Goal: Transaction & Acquisition: Purchase product/service

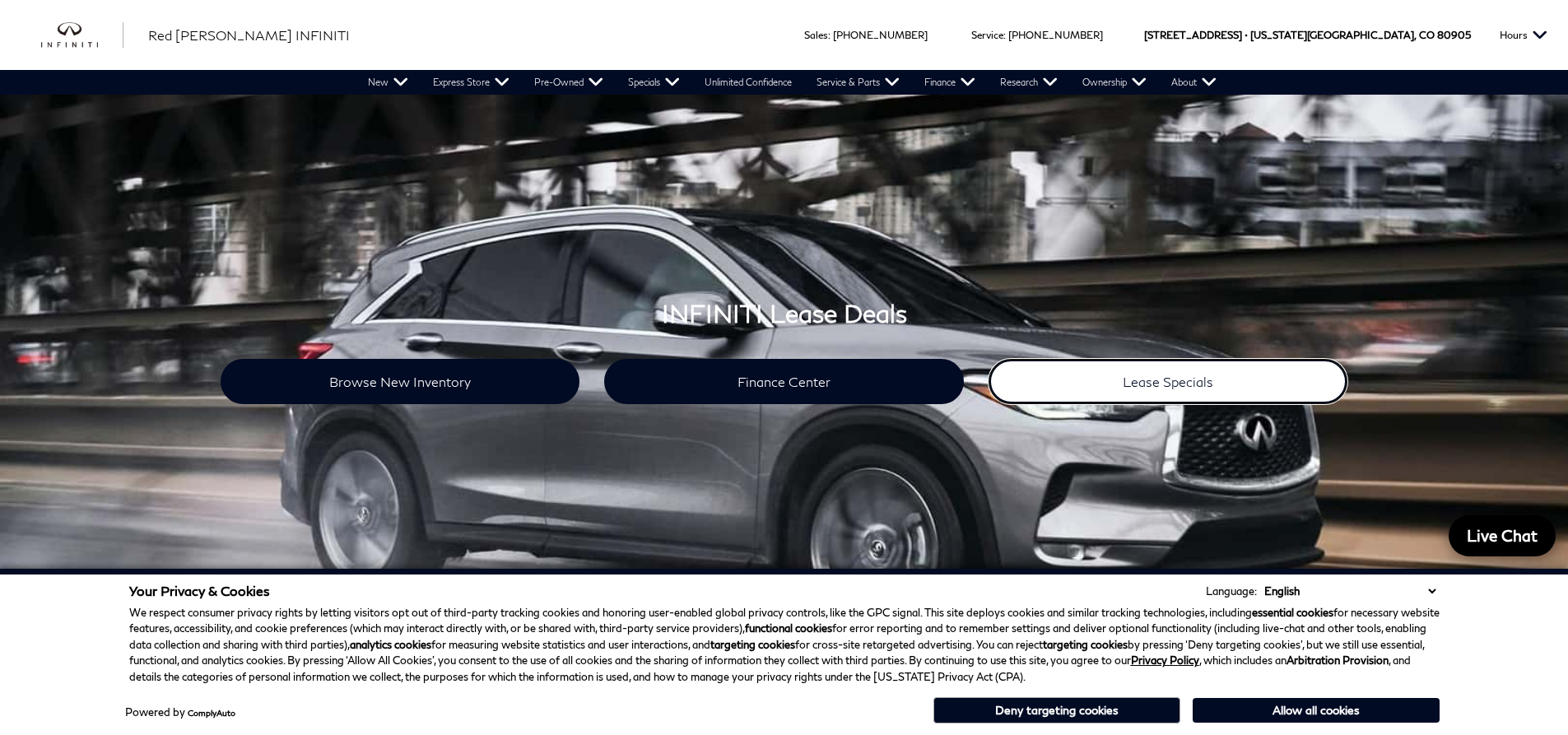
click at [1166, 381] on link "Lease Specials" at bounding box center [1169, 381] width 360 height 45
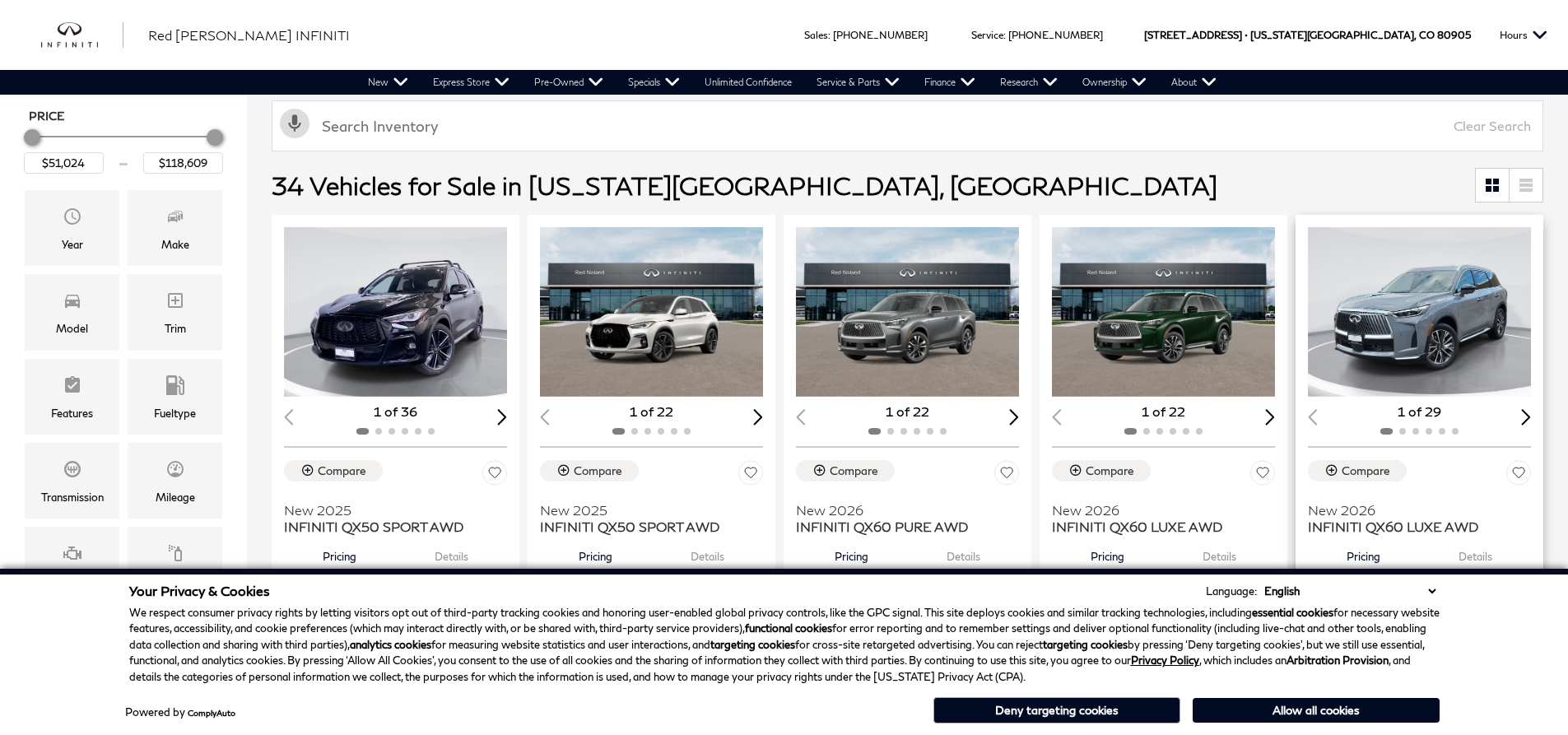
scroll to position [247, 0]
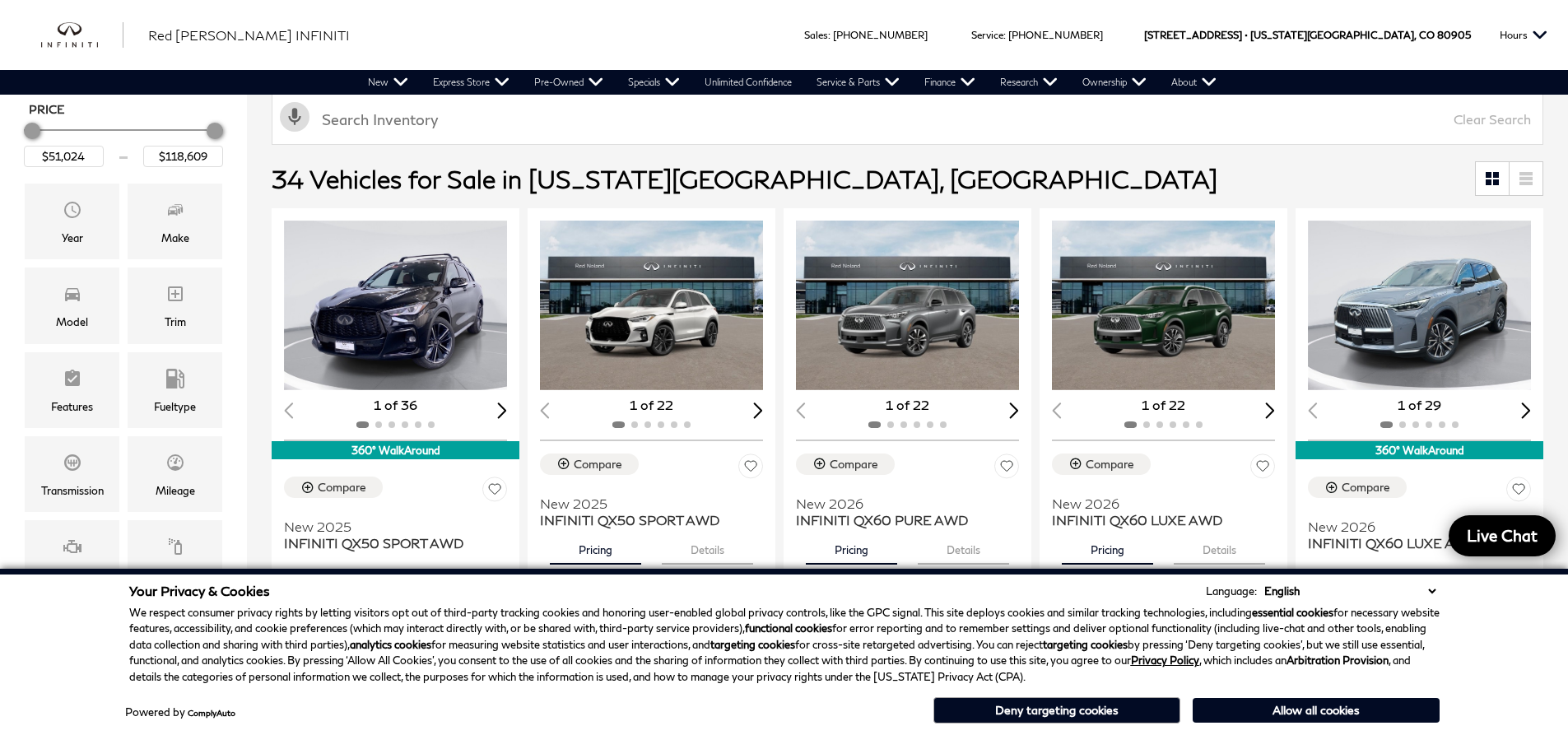
click at [1136, 713] on button "Deny targeting cookies" at bounding box center [1057, 710] width 247 height 26
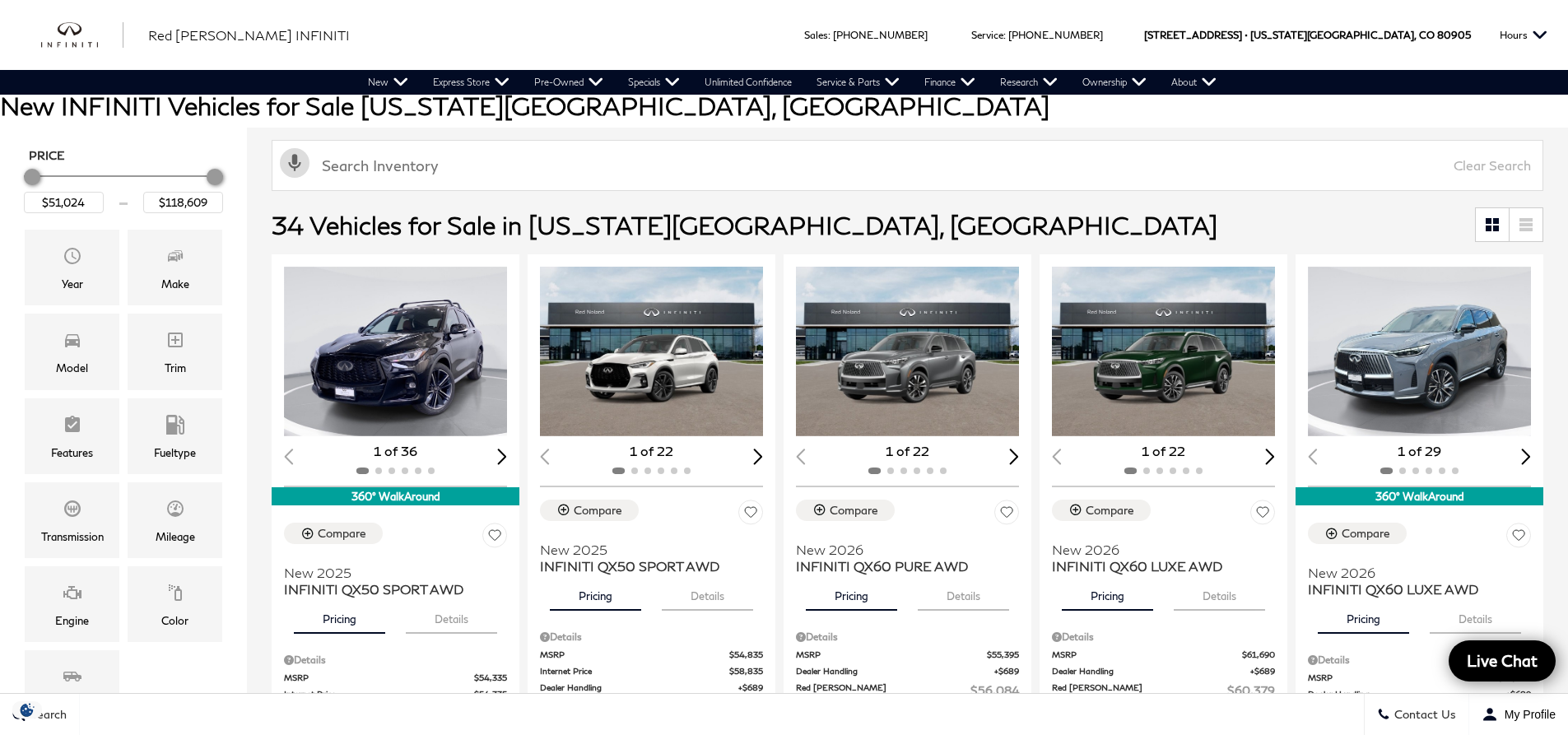
scroll to position [0, 0]
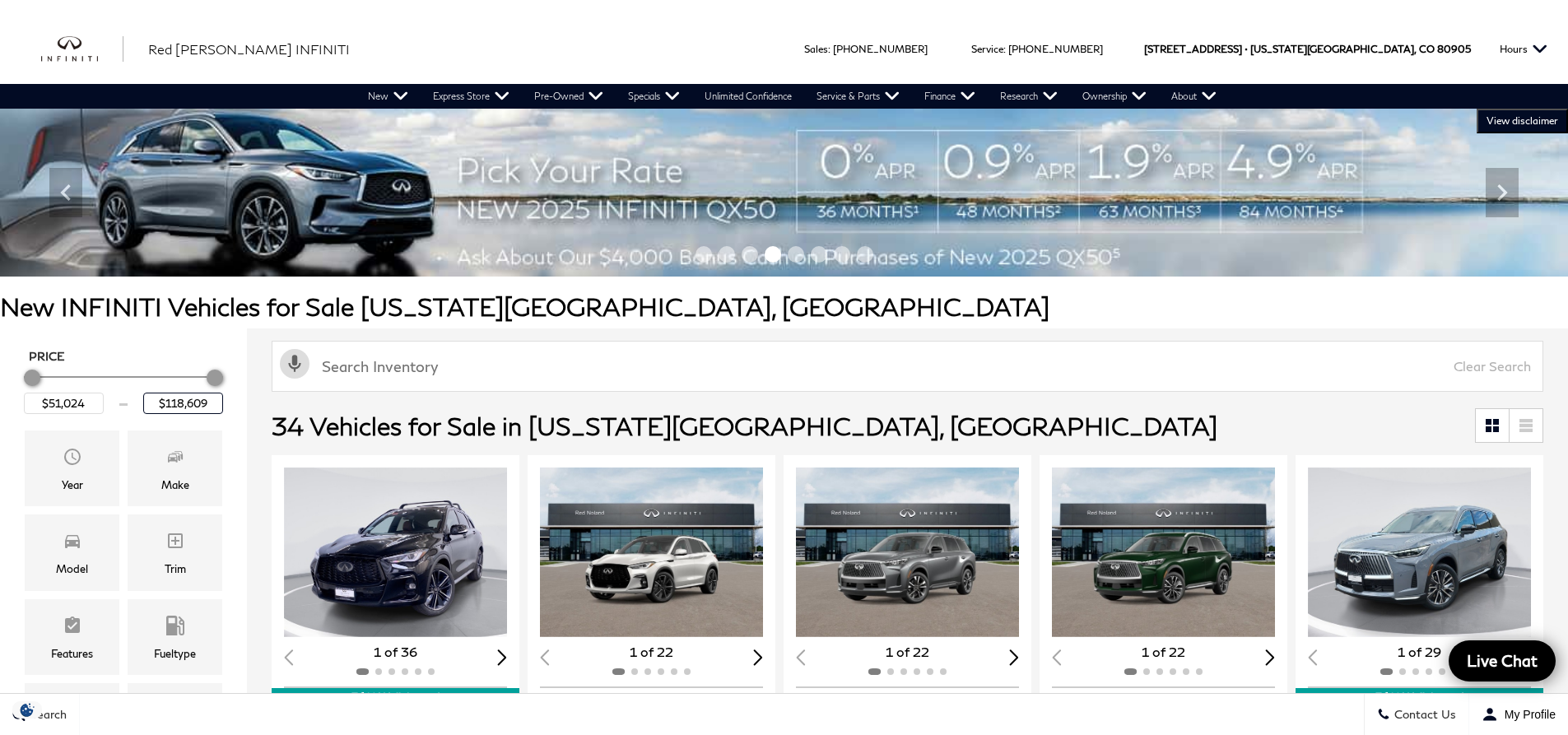
click at [186, 403] on input "$118,609" at bounding box center [183, 403] width 80 height 21
click at [187, 403] on input "$118,609" at bounding box center [183, 403] width 80 height 21
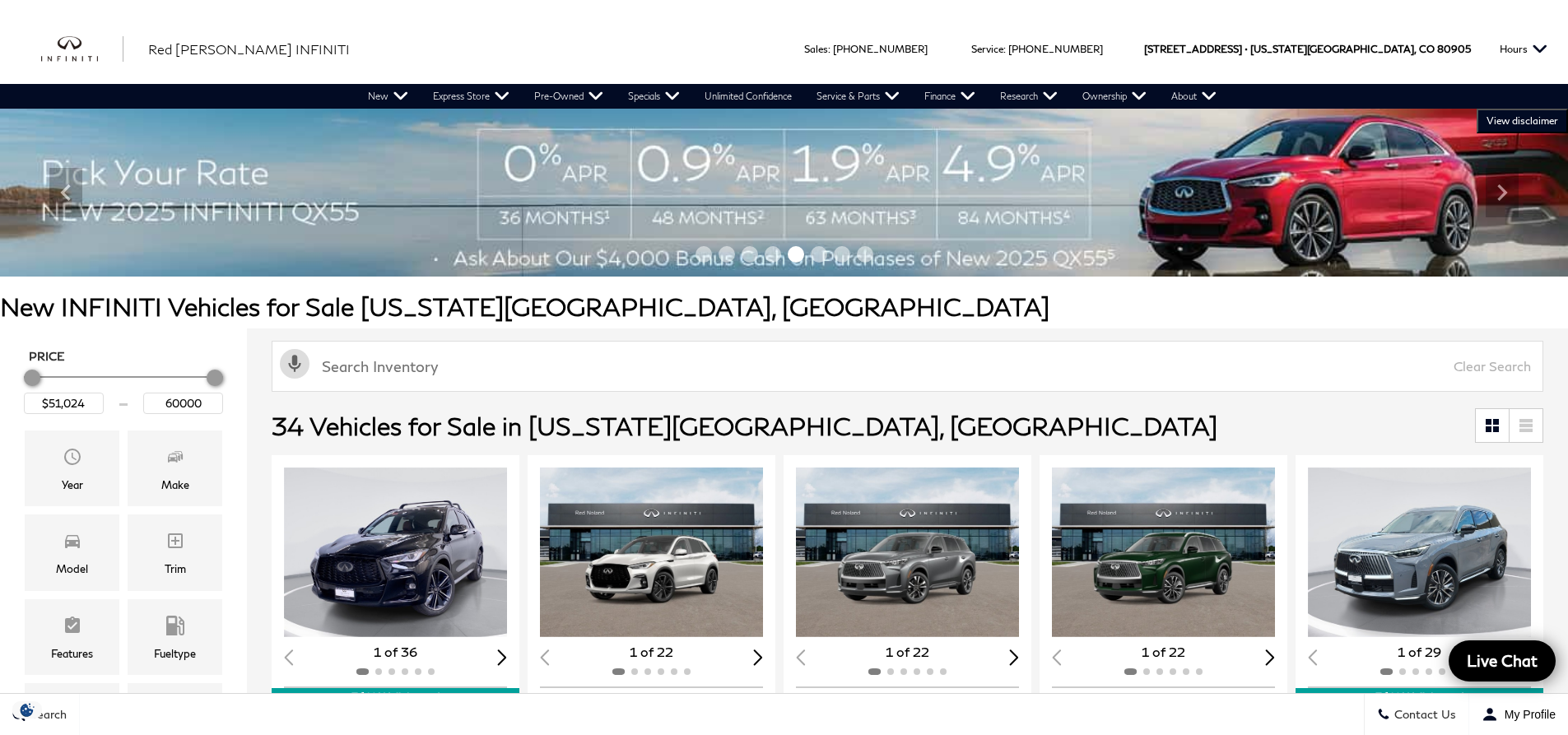
type input "$60,000"
click at [191, 344] on div "Price $51,024 $60,000 Year Make Model Trim Features Fueltype Transmission Milea…" at bounding box center [123, 642] width 247 height 627
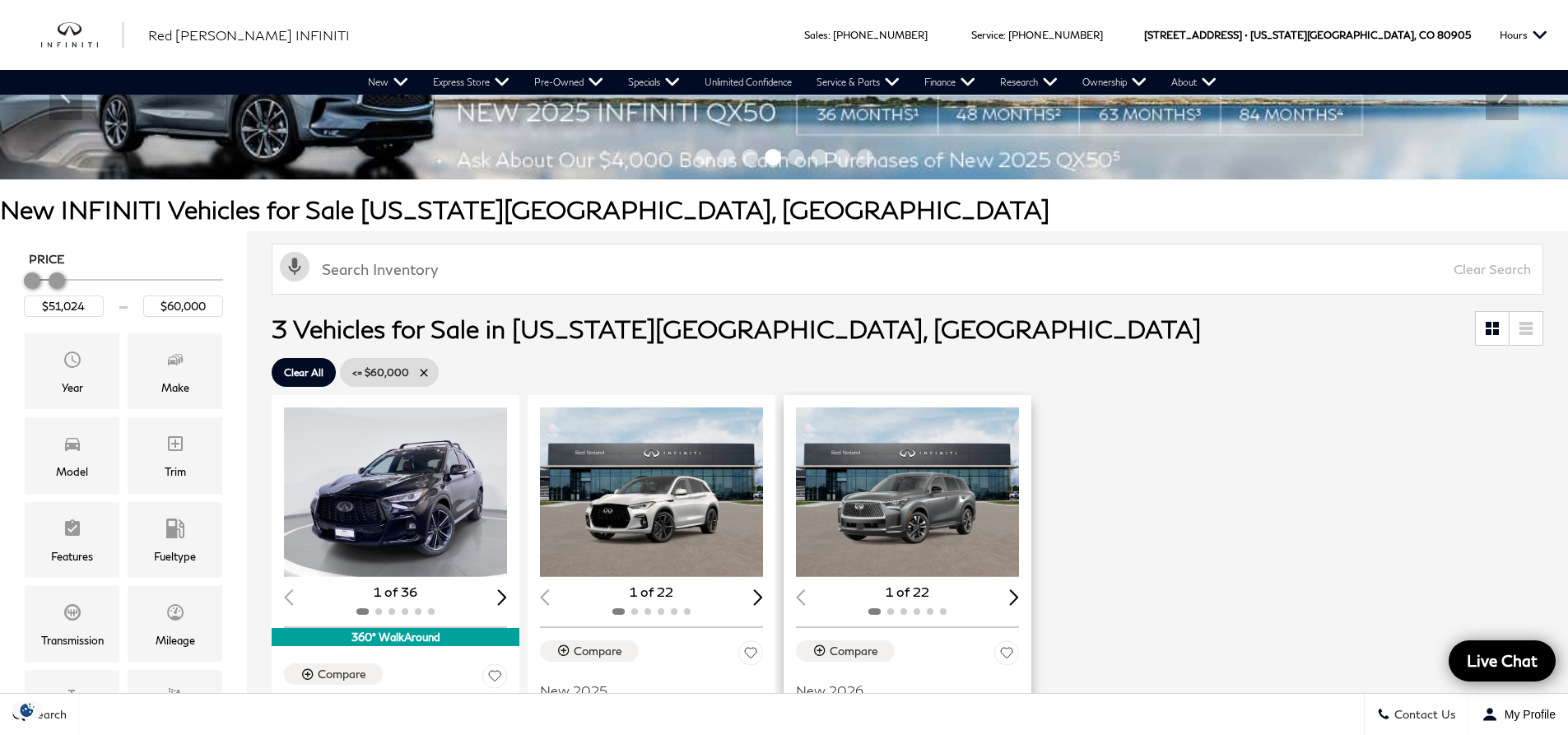
scroll to position [82, 0]
